Goal: Use online tool/utility: Utilize a website feature to perform a specific function

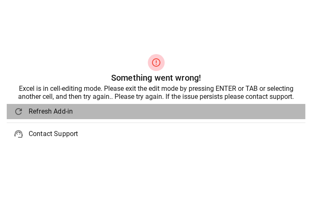
click at [42, 113] on span "Refresh Add-in" at bounding box center [164, 111] width 270 height 10
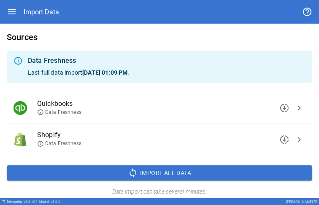
click at [294, 107] on span "chevron_right" at bounding box center [299, 108] width 10 height 10
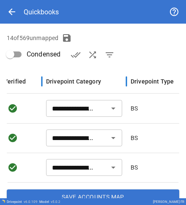
click at [66, 81] on div "Drivepoint Category" at bounding box center [73, 81] width 55 height 7
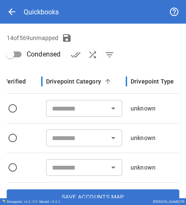
click at [71, 81] on div "Drivepoint Category" at bounding box center [73, 81] width 55 height 7
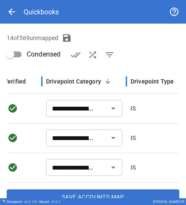
click at [73, 83] on div "Drivepoint Category" at bounding box center [73, 81] width 55 height 7
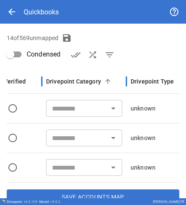
click at [73, 83] on div "Drivepoint Category" at bounding box center [73, 81] width 55 height 7
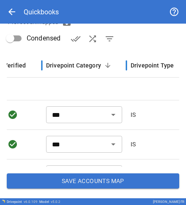
scroll to position [660, 146]
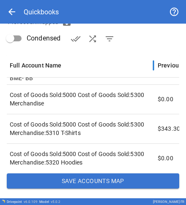
click at [54, 65] on div "Full Account Name" at bounding box center [36, 65] width 52 height 7
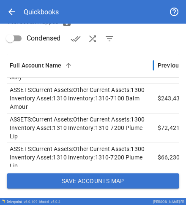
click at [57, 63] on div "Full Account Name" at bounding box center [36, 65] width 52 height 7
